Goal: Task Accomplishment & Management: Manage account settings

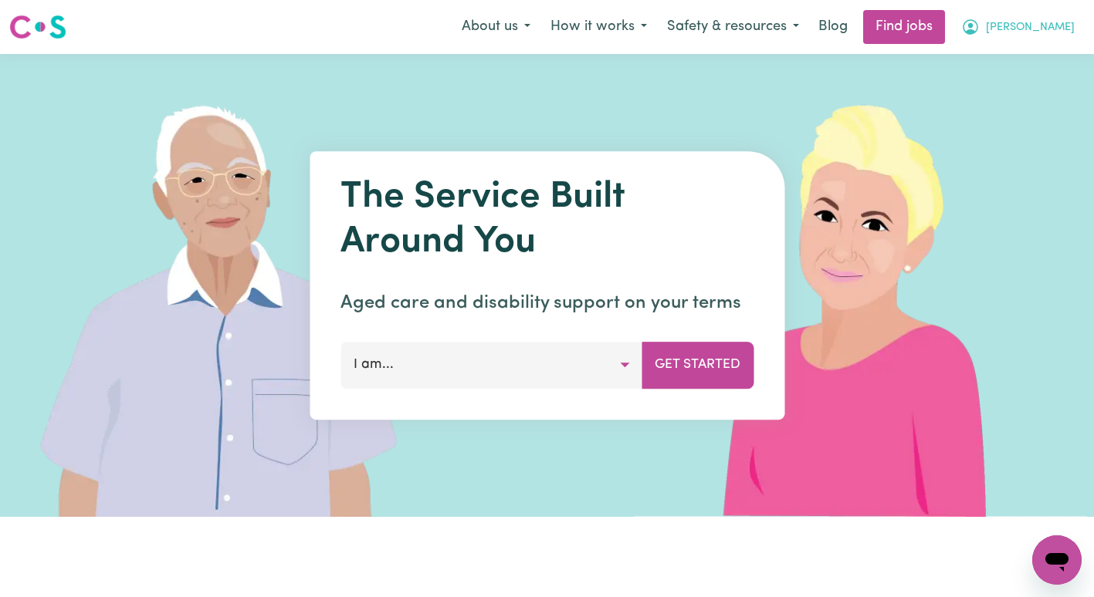
click at [1050, 30] on span "[PERSON_NAME]" at bounding box center [1030, 27] width 89 height 17
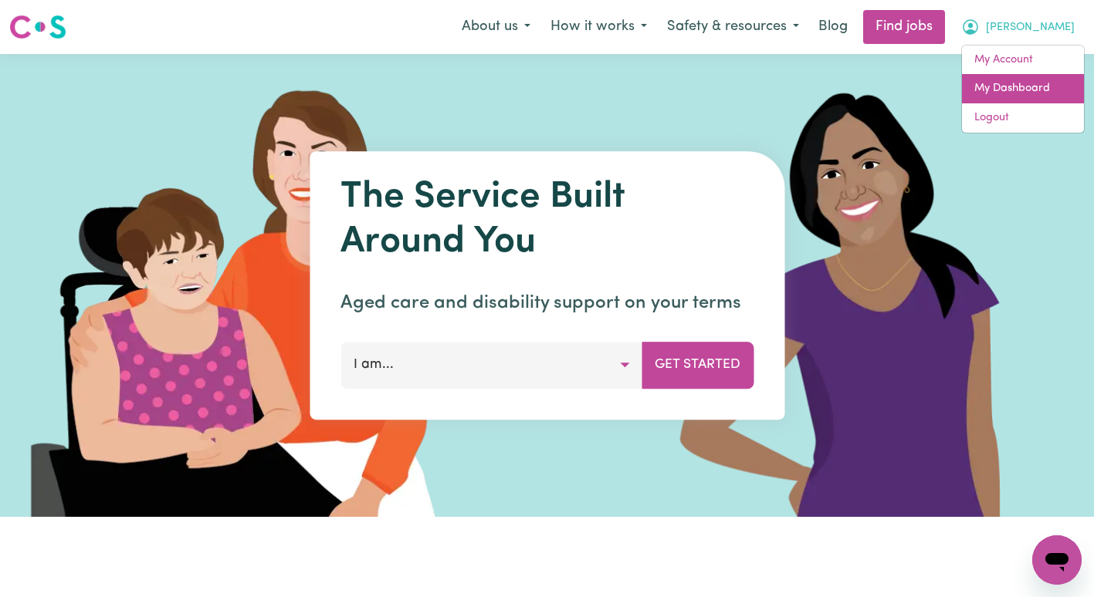
click at [1013, 88] on link "My Dashboard" at bounding box center [1023, 88] width 122 height 29
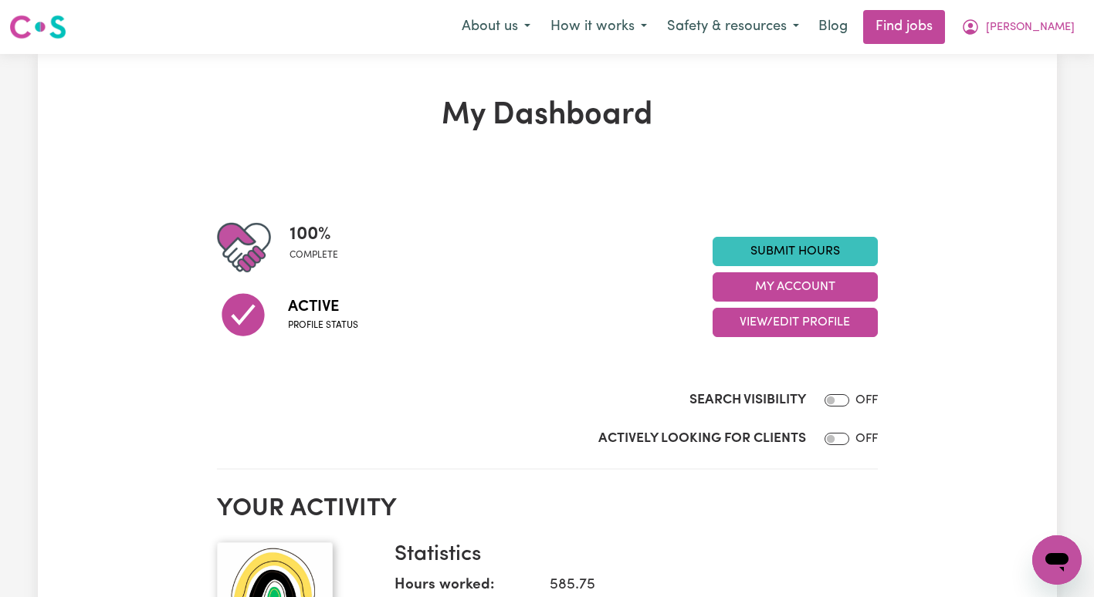
click at [861, 235] on div "100 % complete Active Profile status Submit Hours My Account View/Edit Profile" at bounding box center [547, 287] width 661 height 133
click at [844, 242] on link "Submit Hours" at bounding box center [794, 251] width 165 height 29
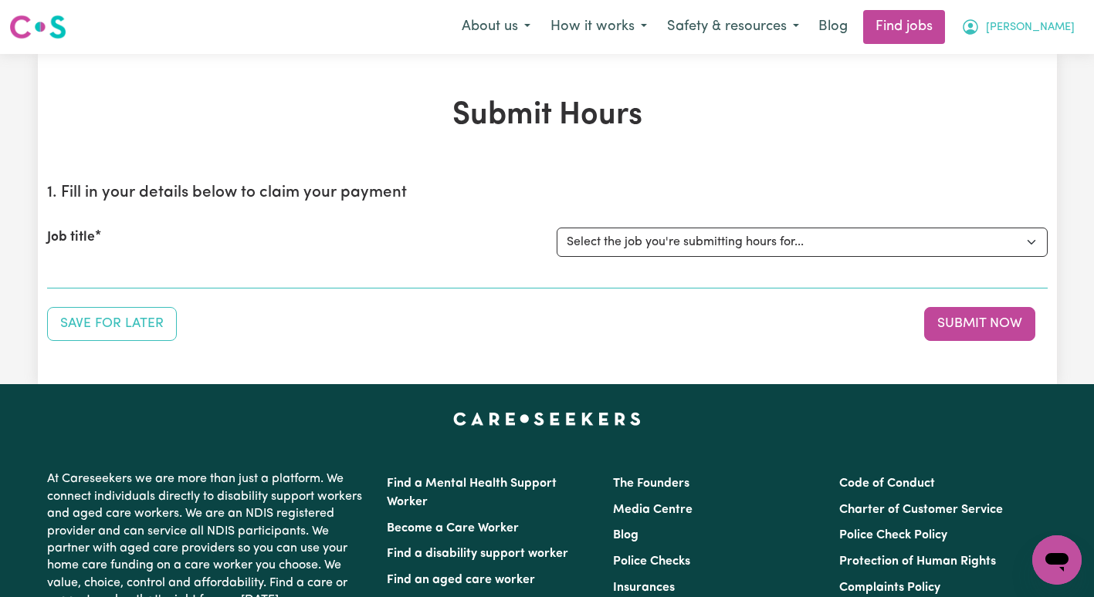
click at [1031, 22] on span "[PERSON_NAME]" at bounding box center [1030, 27] width 89 height 17
click at [1010, 52] on link "My Account" at bounding box center [1023, 60] width 122 height 29
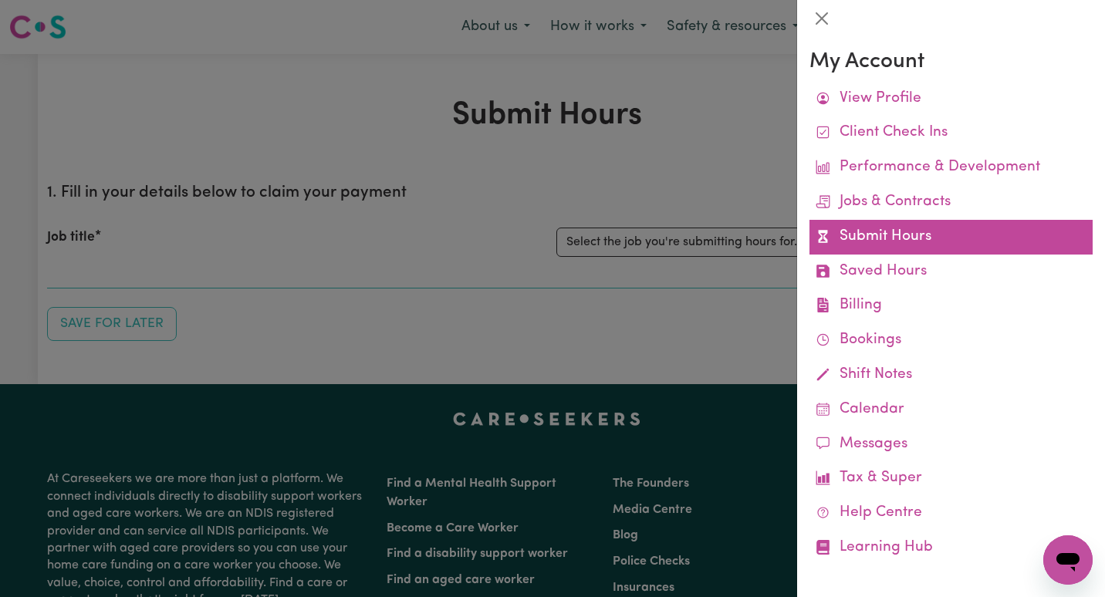
click at [892, 230] on link "Submit Hours" at bounding box center [951, 237] width 283 height 35
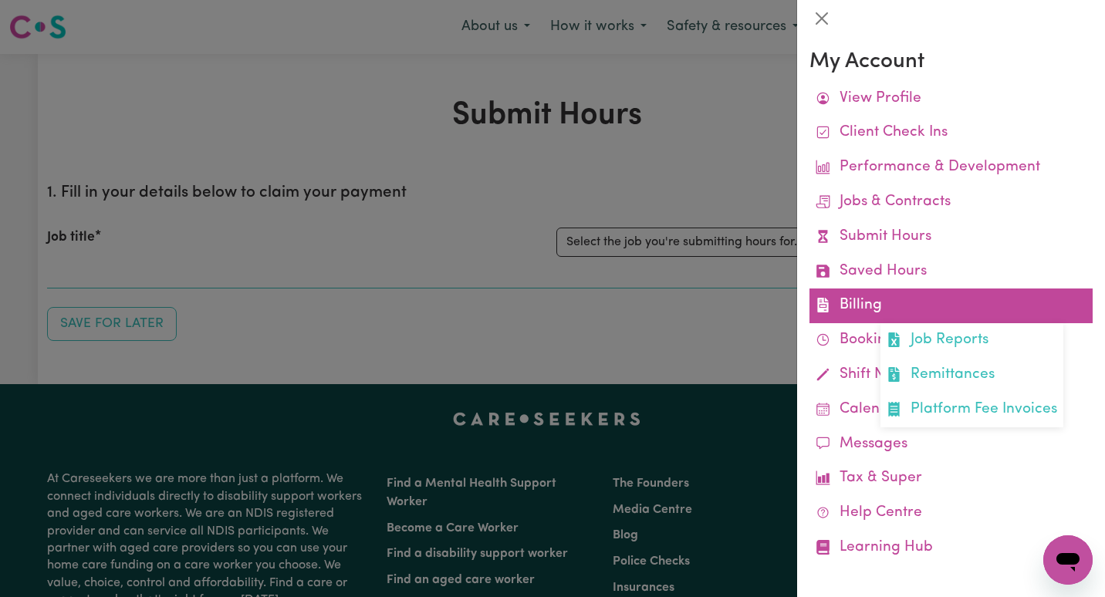
click at [887, 298] on link "Billing Job Reports Remittances Platform Fee Invoices" at bounding box center [951, 306] width 283 height 35
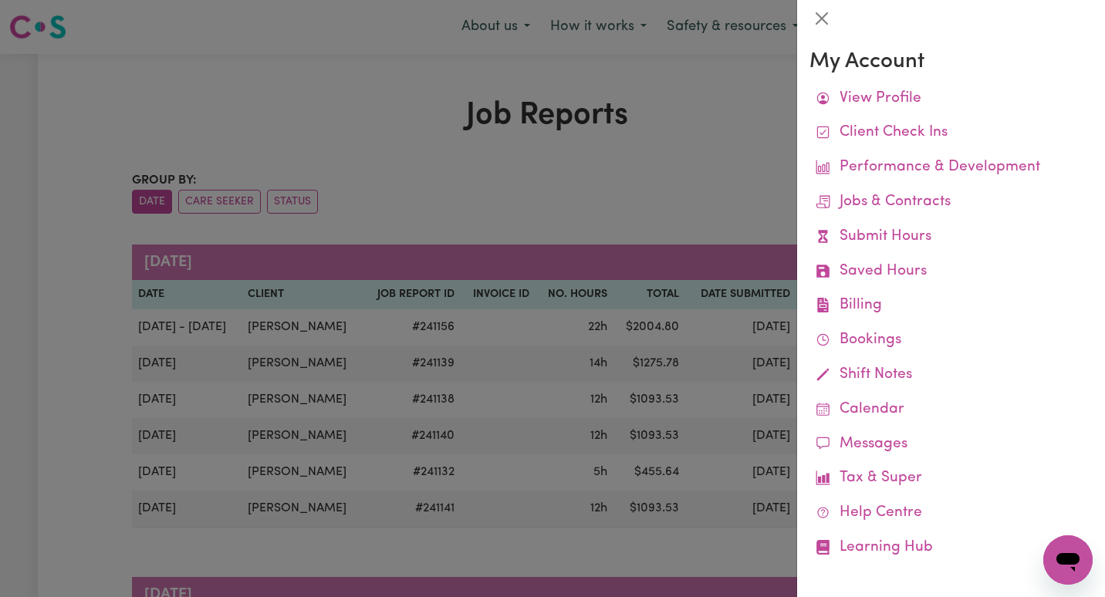
click at [712, 209] on div at bounding box center [552, 298] width 1105 height 597
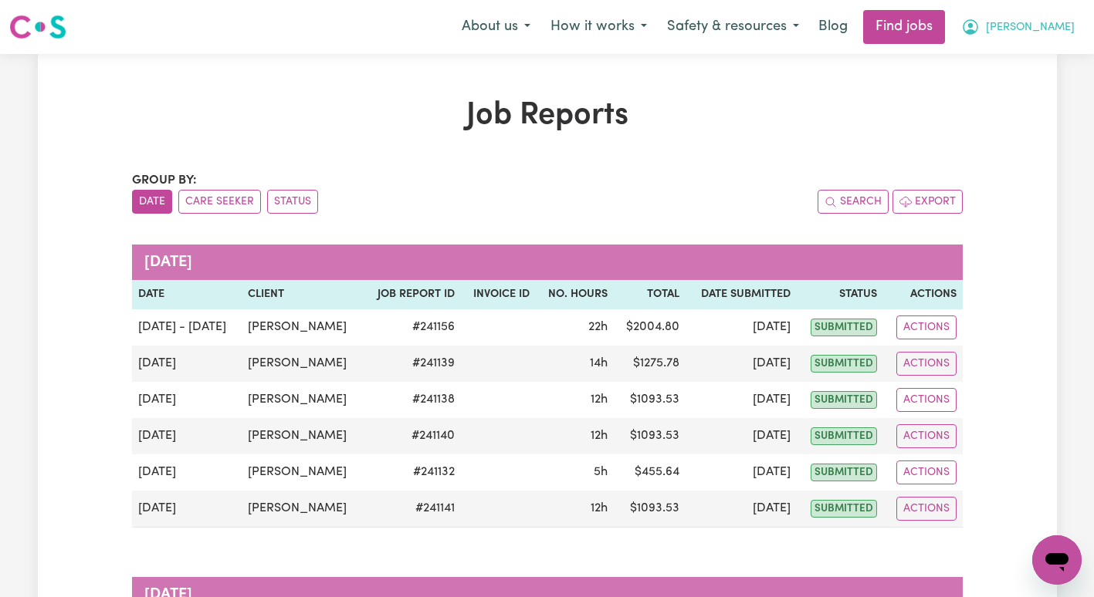
click at [1052, 29] on span "[PERSON_NAME]" at bounding box center [1030, 27] width 89 height 17
click at [1024, 63] on link "My Account" at bounding box center [1023, 60] width 122 height 29
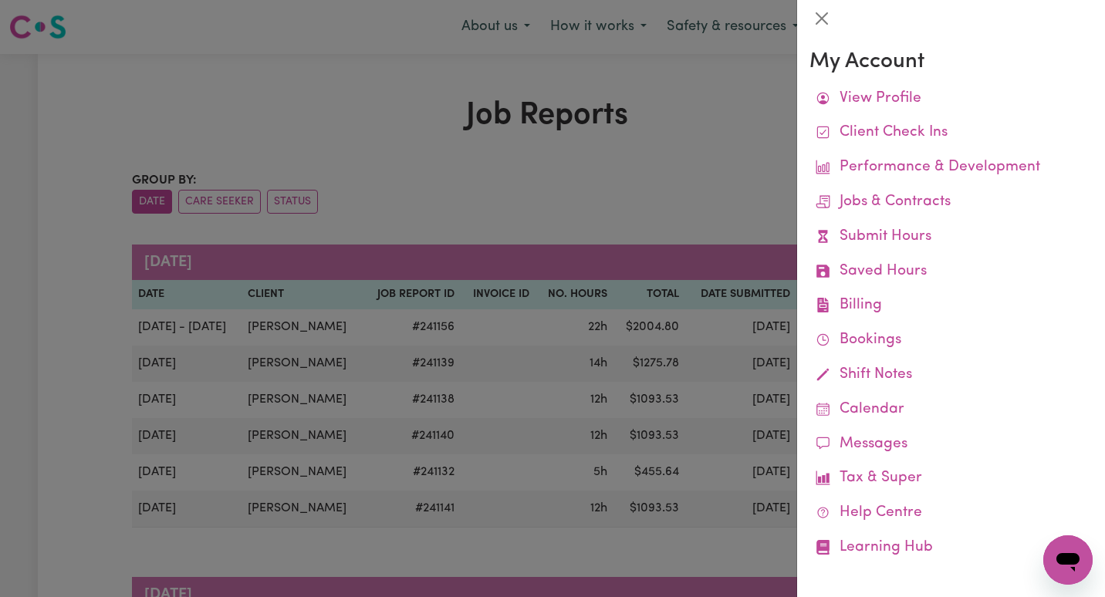
click at [658, 147] on div at bounding box center [552, 298] width 1105 height 597
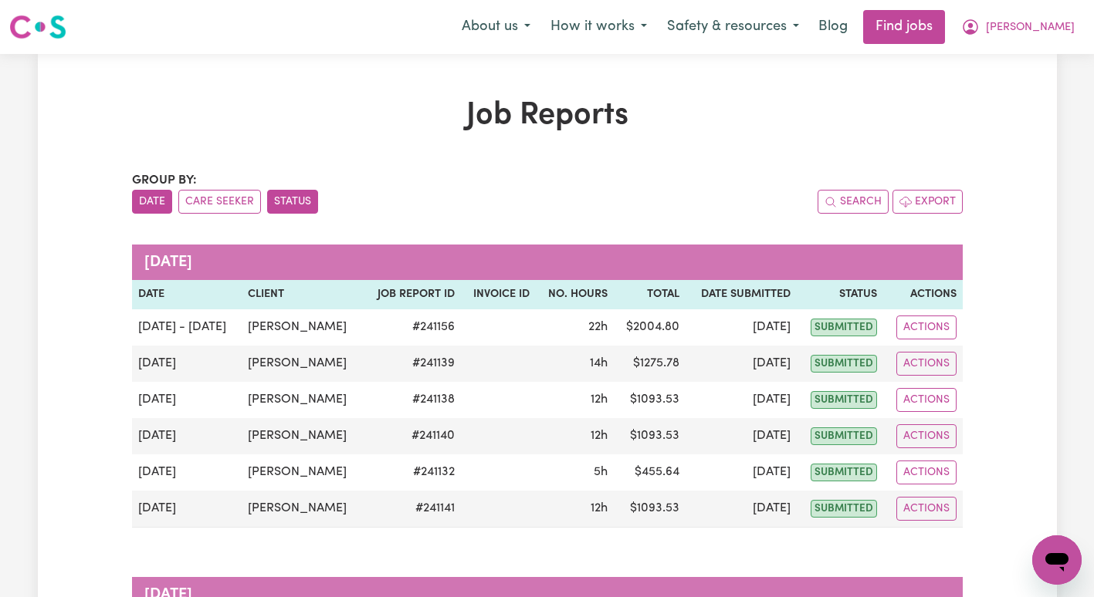
click at [303, 200] on button "Status" at bounding box center [292, 202] width 51 height 24
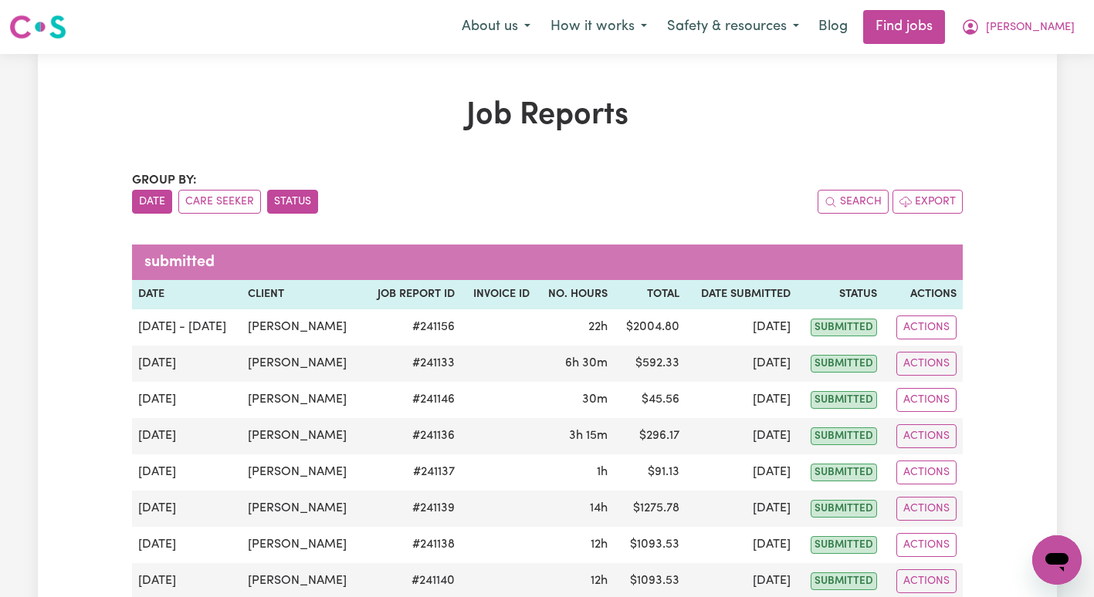
click at [170, 206] on button "Date" at bounding box center [152, 202] width 40 height 24
